Goal: Information Seeking & Learning: Learn about a topic

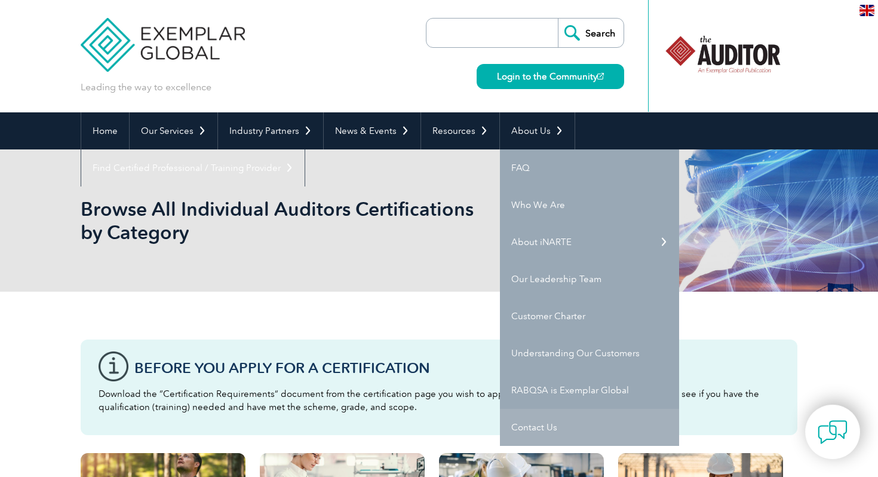
click at [537, 426] on link "Contact Us" at bounding box center [589, 427] width 179 height 37
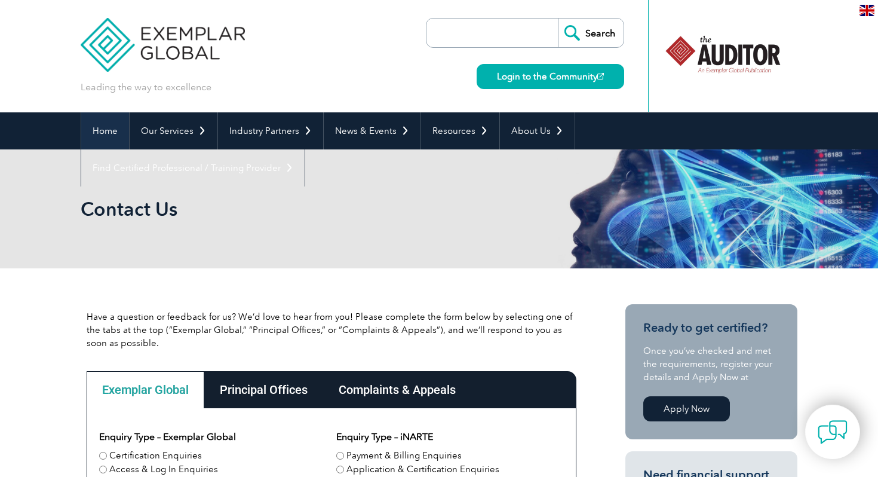
click at [111, 137] on link "Home" at bounding box center [105, 130] width 48 height 37
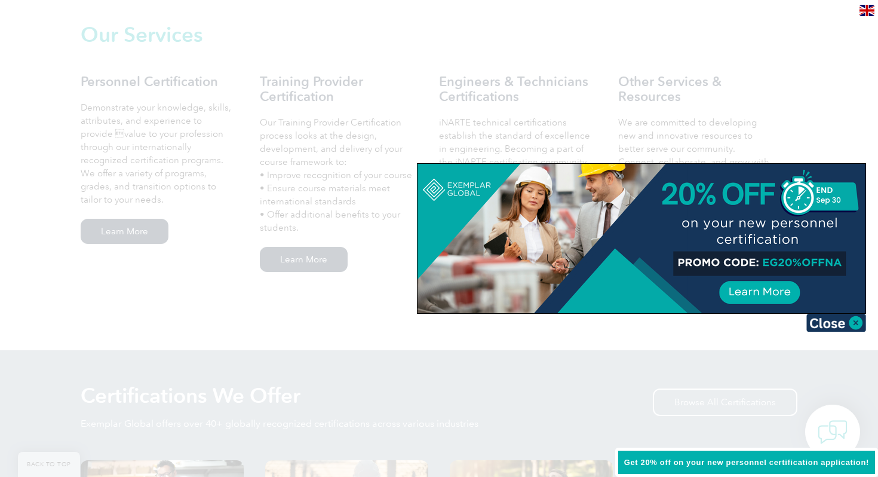
scroll to position [840, 0]
click at [856, 322] on img at bounding box center [837, 323] width 60 height 18
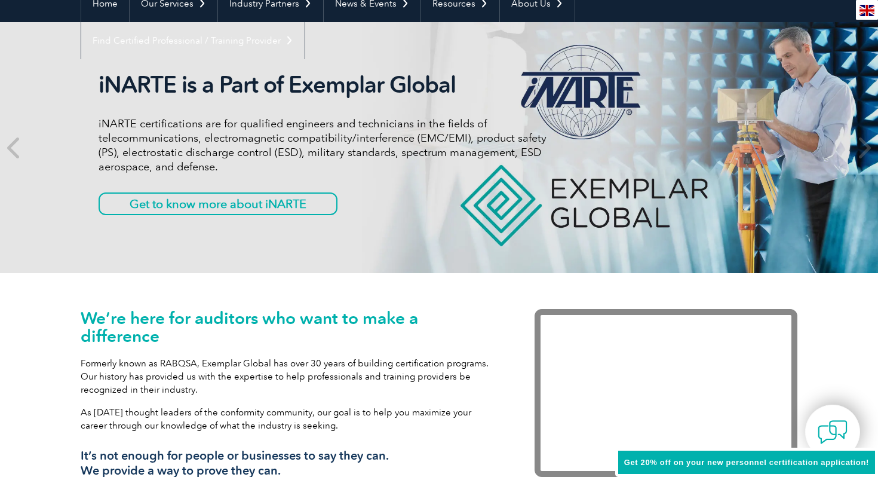
scroll to position [0, 0]
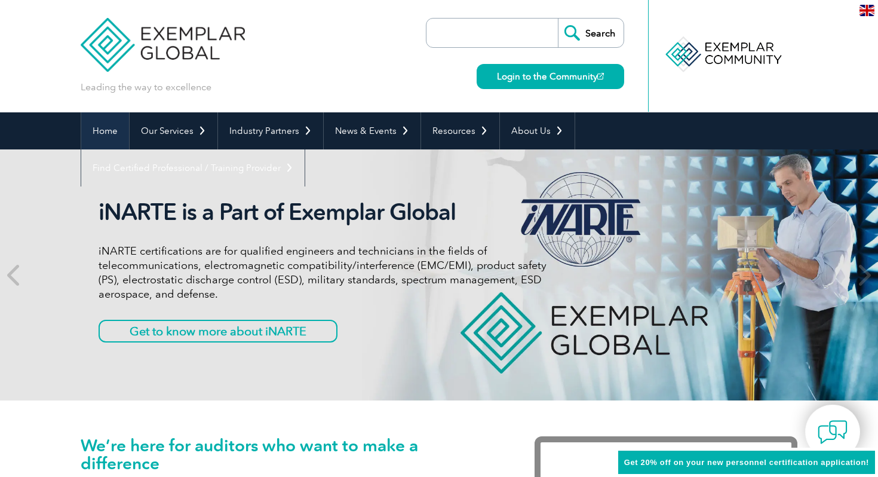
click at [115, 130] on link "Home" at bounding box center [105, 130] width 48 height 37
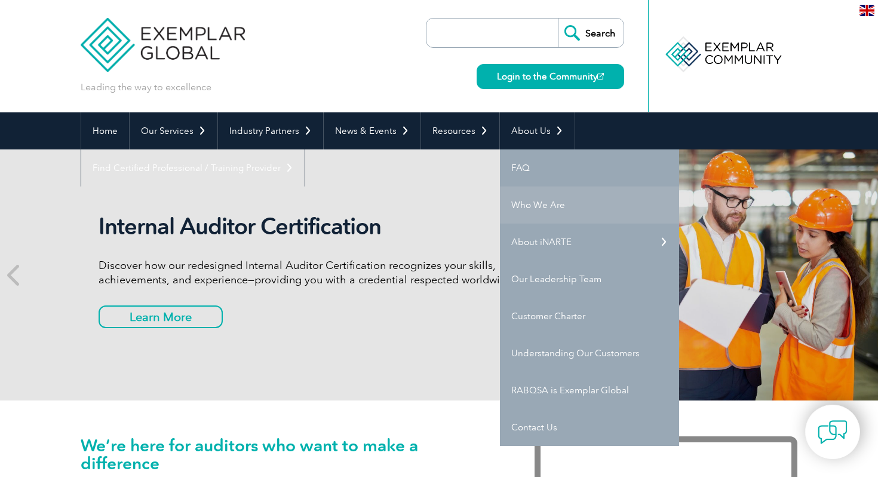
click at [534, 200] on link "Who We Are" at bounding box center [589, 204] width 179 height 37
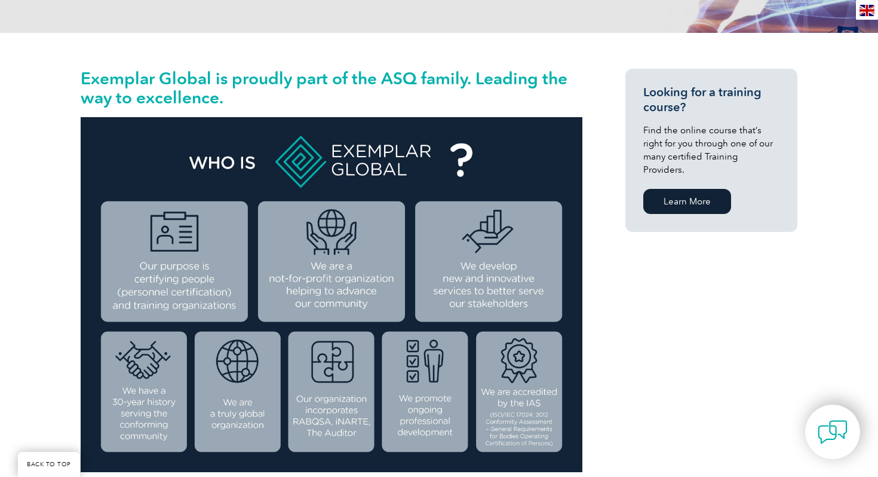
scroll to position [232, 0]
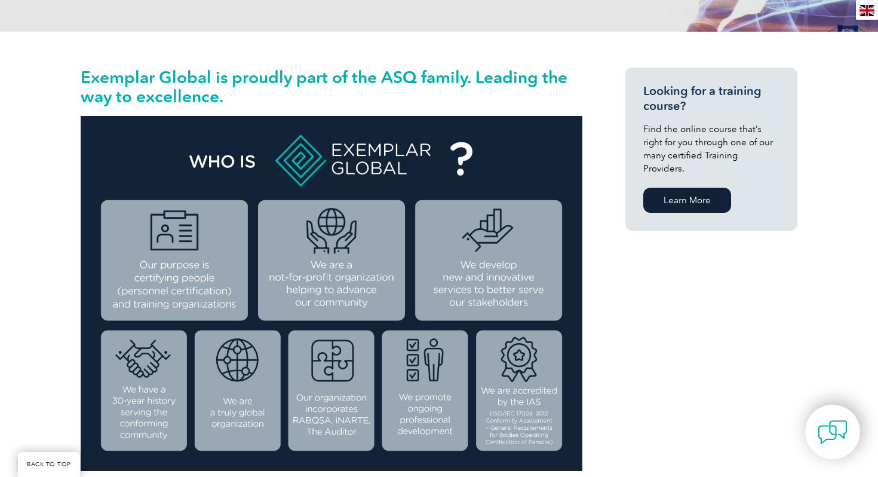
click at [602, 130] on div "Looking for a training course? Find the online course that’s right for you thro…" at bounding box center [690, 155] width 215 height 175
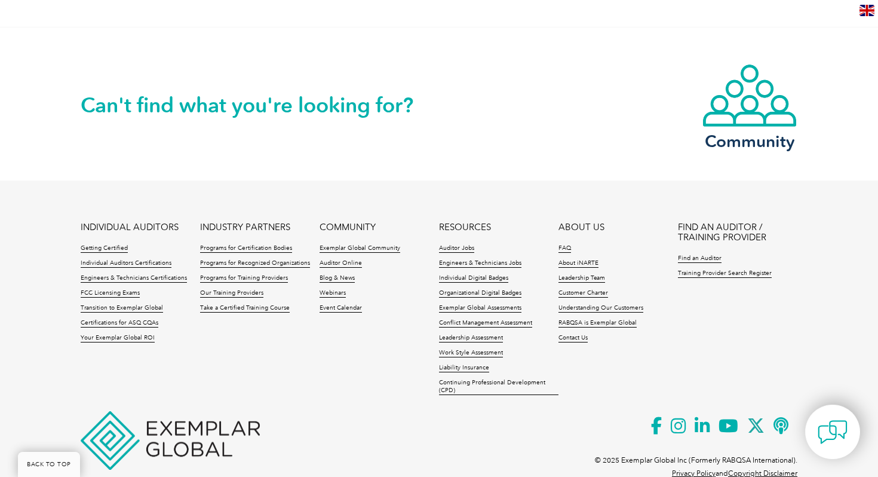
scroll to position [2169, 0]
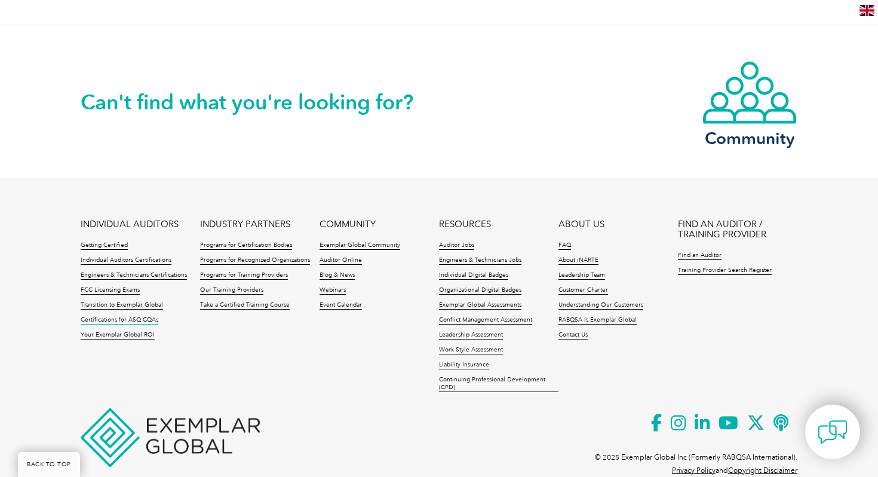
click at [140, 316] on link "Certifications for ASQ CQAs" at bounding box center [120, 320] width 78 height 8
click at [137, 256] on link "Individual Auditors Certifications" at bounding box center [126, 260] width 91 height 8
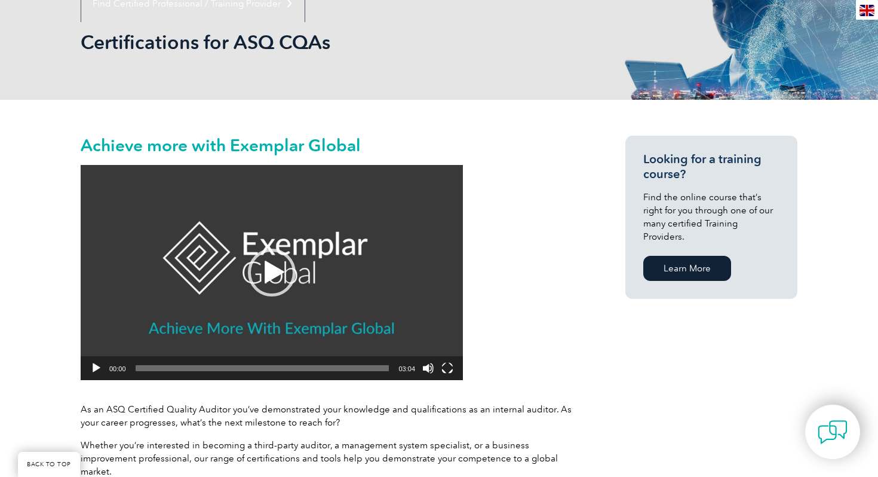
scroll to position [151, 0]
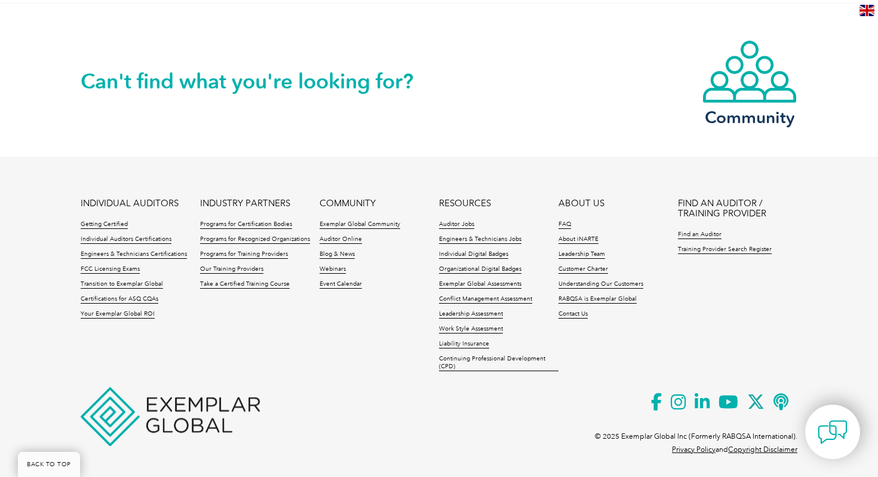
scroll to position [1248, 0]
